Goal: Navigation & Orientation: Go to known website

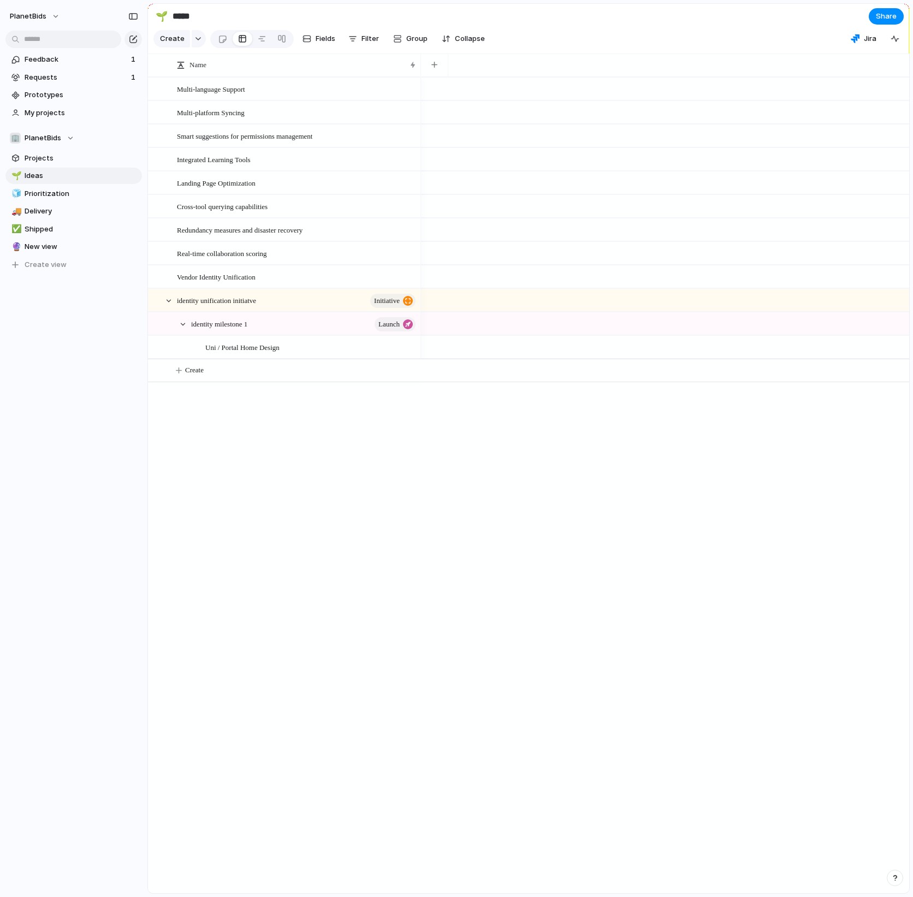
click at [471, 483] on div at bounding box center [665, 485] width 488 height 816
